Goal: Communication & Community: Answer question/provide support

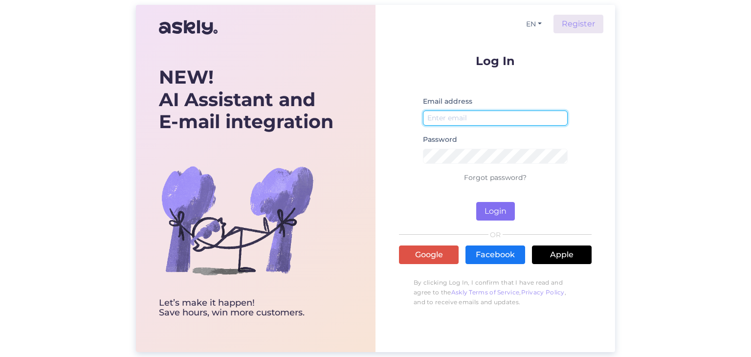
type input "[EMAIL_ADDRESS][DOMAIN_NAME]"
click at [492, 204] on button "Login" at bounding box center [496, 211] width 39 height 19
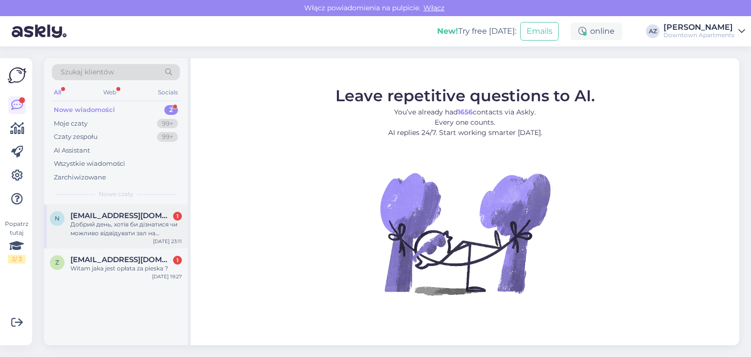
click at [132, 220] on div "Добрий день, хотів би дізнатися чи можливо відвідувати зал на [GEOGRAPHIC_DATA]…" at bounding box center [126, 229] width 112 height 18
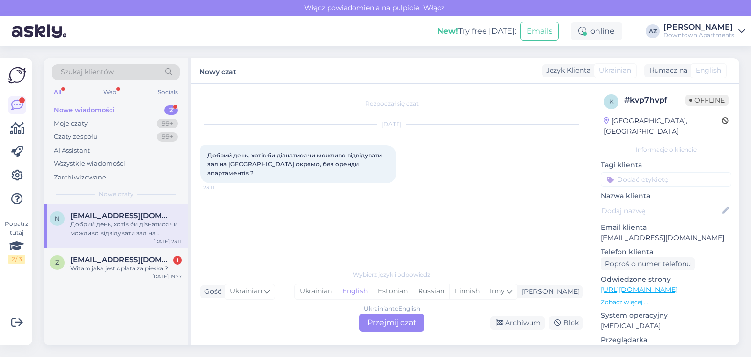
click at [384, 318] on div "Ukrainian to English Przejmij czat" at bounding box center [392, 323] width 65 height 18
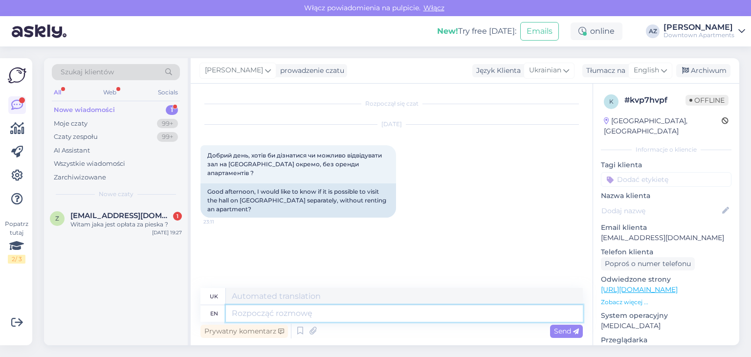
click at [245, 316] on textarea at bounding box center [404, 313] width 357 height 17
click at [644, 70] on span "English" at bounding box center [646, 70] width 25 height 11
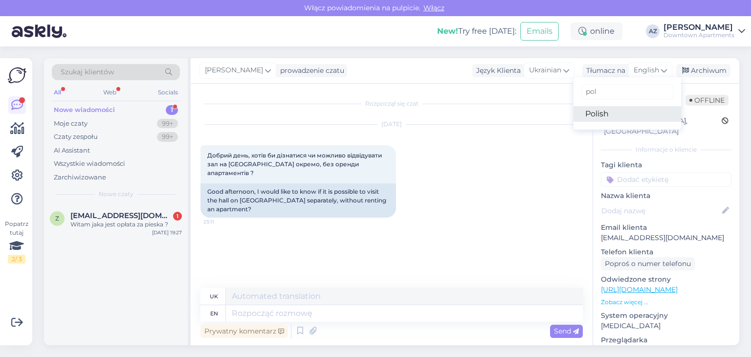
type input "pol"
click at [585, 114] on link "Polish" at bounding box center [628, 114] width 108 height 16
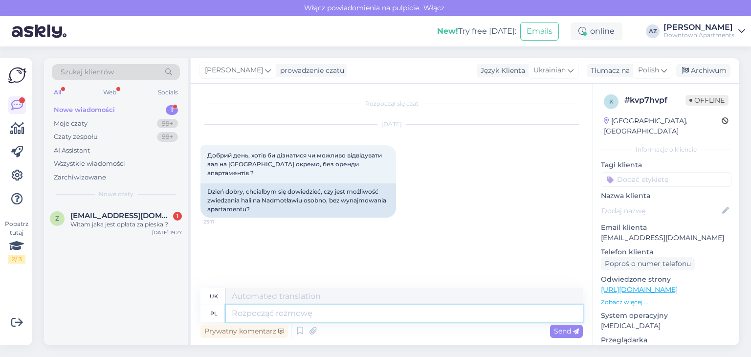
click at [261, 314] on textarea at bounding box center [404, 313] width 357 height 17
type textarea "Dzień"
type textarea "День"
type textarea "Dzień dobry"
type textarea "Доброго ранку"
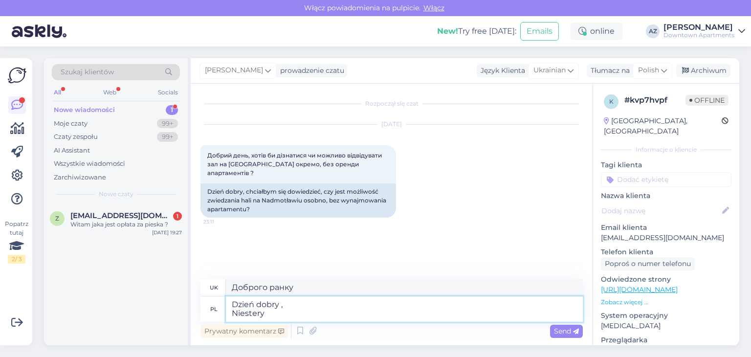
type textarea "Dzień dobry , Niestery n"
type textarea "Доброго ранку, Ністері"
type textarea "Dzień dobry , Niestery ni"
type textarea "Доброго ранку, Ністері ні"
type textarea "Dzień dobry , Niestery nie j"
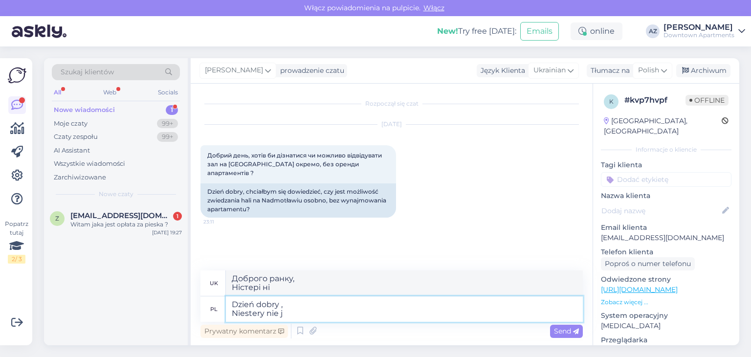
type textarea "Доброго ранку, Niestery no"
type textarea "Dzień dobry , [PERSON_NAME] nie jest t"
type textarea "Доброго ранку, Ністері не є"
type textarea "Dzień dobry , [PERSON_NAME] nie jest to p"
type textarea "Доброго ранку, Ністері, це не воно"
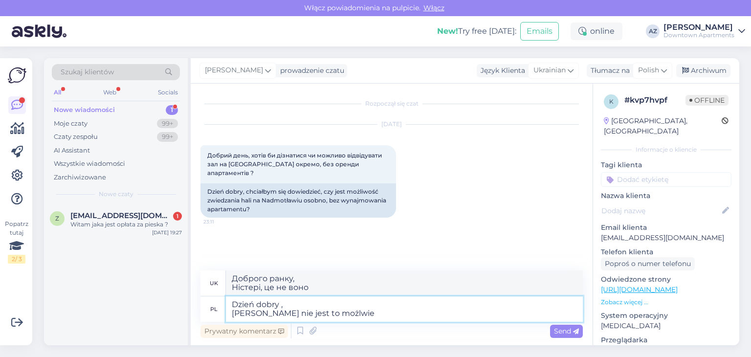
type textarea "Dzień dobry , [PERSON_NAME] nie jest to możlwie"
type textarea "Доброго ранку, На жаль, це неможливо."
type textarea "Dzień dobry , [PERSON_NAME] nie jest to możliwe."
type textarea "Доброго ранку, Ністері, це неможливо."
type textarea "Dzień dobry , [PERSON_NAME] nie jest to możliwe. miejscsa"
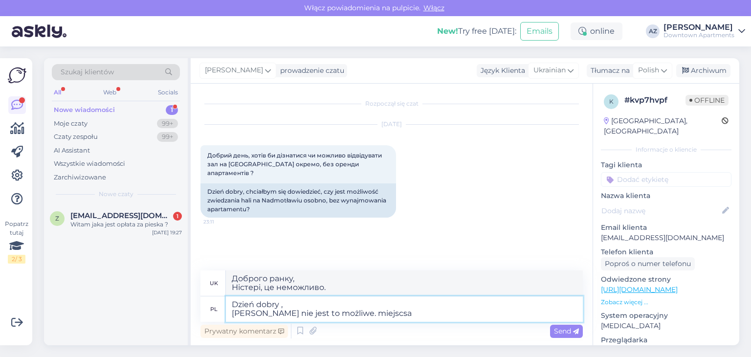
type textarea "Доброго ранку, Niestery, це неможливо. miejscesa"
type textarea "Dzień dobry , [PERSON_NAME] nie jest to możliwe."
type textarea "Доброго ранку, Ністері, це неможливо."
type textarea "Dzień dobry , [PERSON_NAME] nie jest to możliwe. Miejsca s"
type textarea "Доброго ранку, Niestery, це неможливо. [GEOGRAPHIC_DATA]"
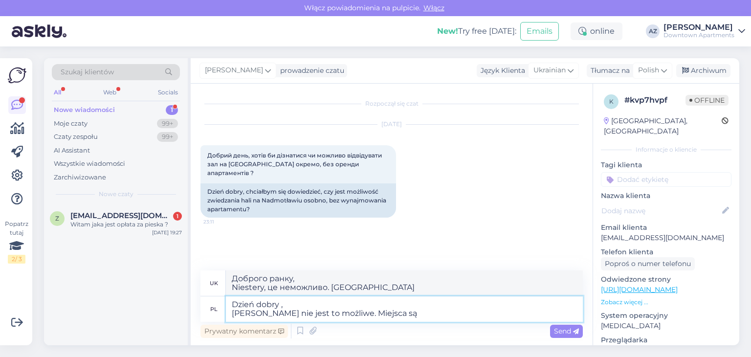
type textarea "Dzień dobry , [PERSON_NAME] nie jest to możliwe. Miejsca są t"
type textarea "Доброго ранку, Ністері, це неможливо. Є місця"
type textarea "Dzień dobry , [PERSON_NAME] nie jest to możliwe. Miejsca są tylko d"
type textarea "Доброго ранку, Ністері, це неможливо. Є лише місця"
type textarea "Dzień dobry , [PERSON_NAME] nie jest to możliwe. Miejsca są tylko dla go"
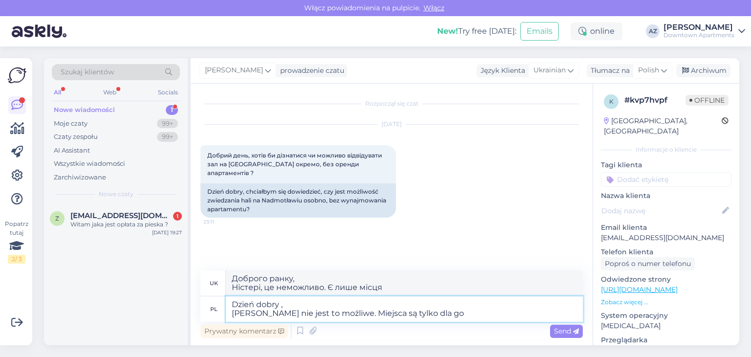
type textarea "Доброго ранку, Ністері, це неможливо. Є місця лише для"
type textarea "Dzień dobry , [PERSON_NAME] nie jest to możliwe. Miejsca są tylko dla gośći"
type textarea "Доброго ранку, На жаль, це неможливо. Місця призначені лише для гостей."
type textarea "Dzień dobry , [PERSON_NAME] nie jest to możliwe. Miejsca są tylko dla gości"
type textarea "Доброго ранку, Niestery, це неможливо. Ці місця призначені лише для гостей."
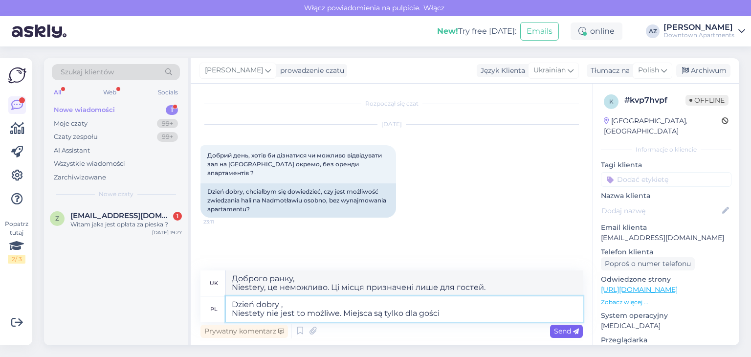
type textarea "Dzień dobry , Niestety nie jest to możliwe. Miejsca są tylko dla gości"
click at [566, 327] on div "Send" at bounding box center [566, 331] width 33 height 13
type textarea "Доброго ранку, На жаль, це неможливо. Місця призначені лише для гостей."
click at [105, 229] on div "z [EMAIL_ADDRESS][DOMAIN_NAME] 1 Witam jaka jest opłata za pieska ? [DATE] 19:27" at bounding box center [116, 221] width 144 height 35
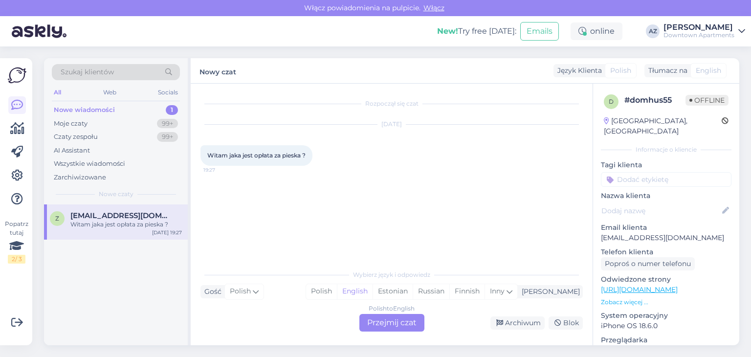
click at [393, 327] on div "Polish to English Przejmij czat" at bounding box center [392, 323] width 65 height 18
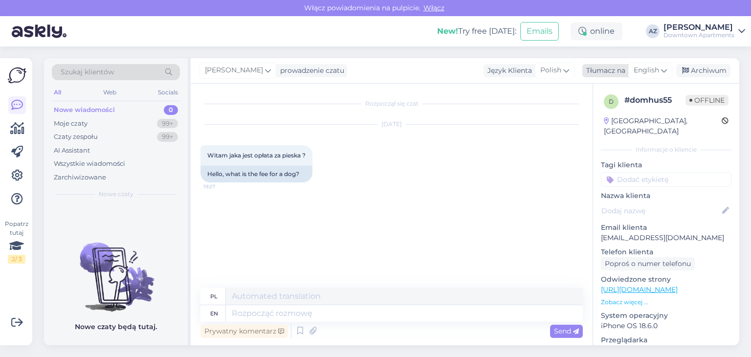
click at [651, 69] on span "English" at bounding box center [646, 70] width 25 height 11
drag, startPoint x: 605, startPoint y: 116, endPoint x: 575, endPoint y: 125, distance: 30.6
click at [605, 116] on link "Polish" at bounding box center [628, 114] width 108 height 16
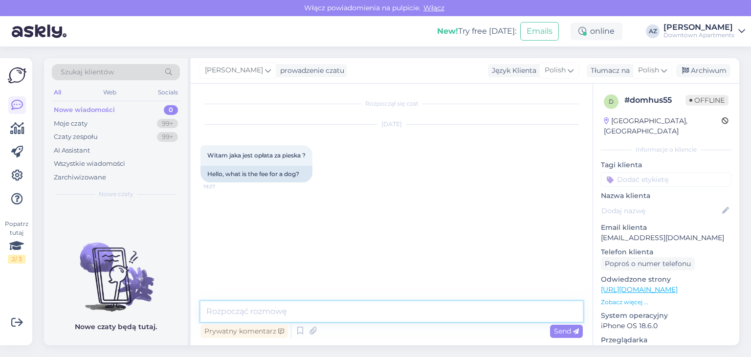
click at [261, 304] on textarea at bounding box center [392, 311] width 383 height 21
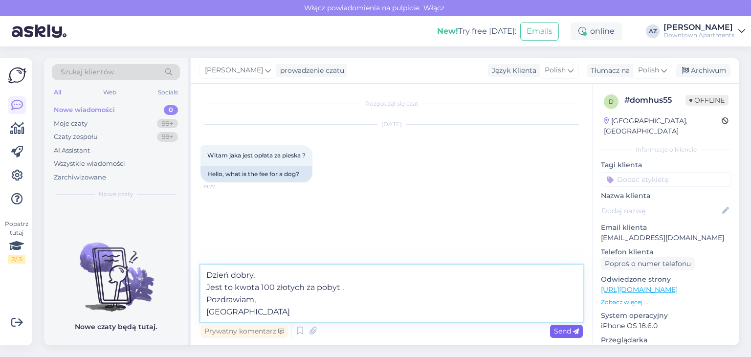
type textarea "Dzień dobry, Jest to kwota 100 złotych za pobyt . Pozdrawiam, [GEOGRAPHIC_DATA]"
click at [553, 333] on div "Send" at bounding box center [566, 331] width 33 height 13
